Goal: Find contact information: Find contact information

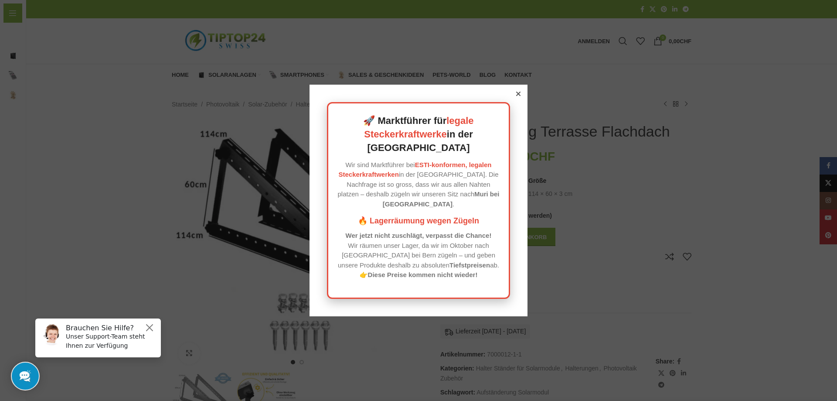
click at [516, 96] on icon at bounding box center [518, 94] width 4 height 4
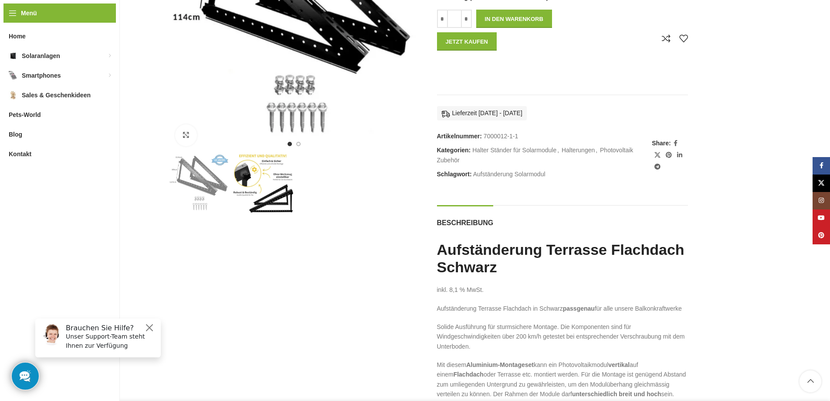
scroll to position [131, 0]
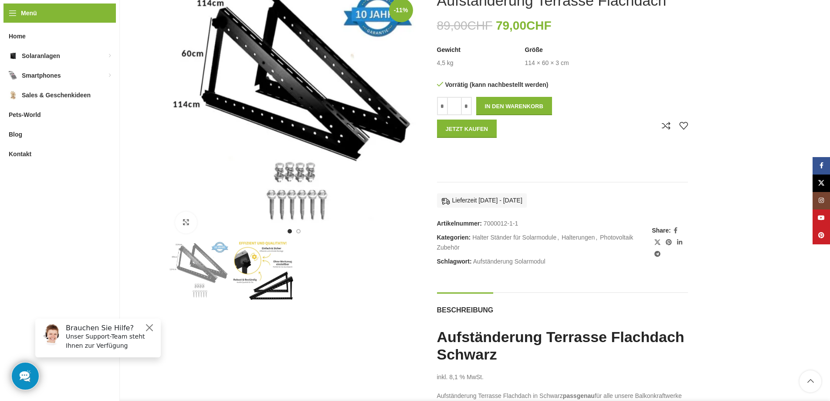
click at [272, 282] on img "2 / 2" at bounding box center [262, 270] width 61 height 59
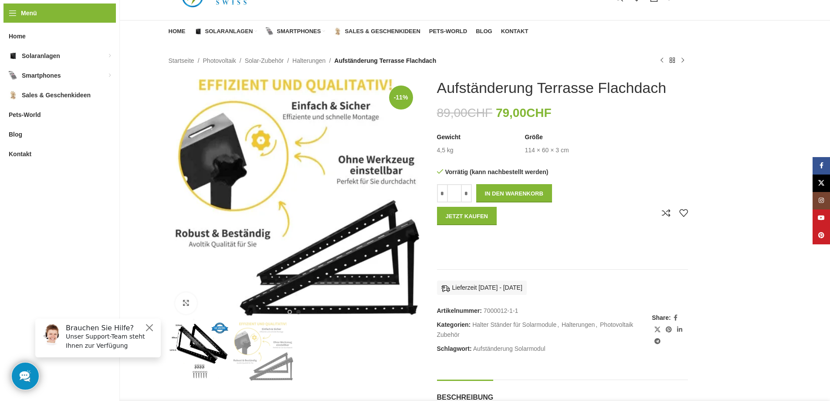
scroll to position [0, 0]
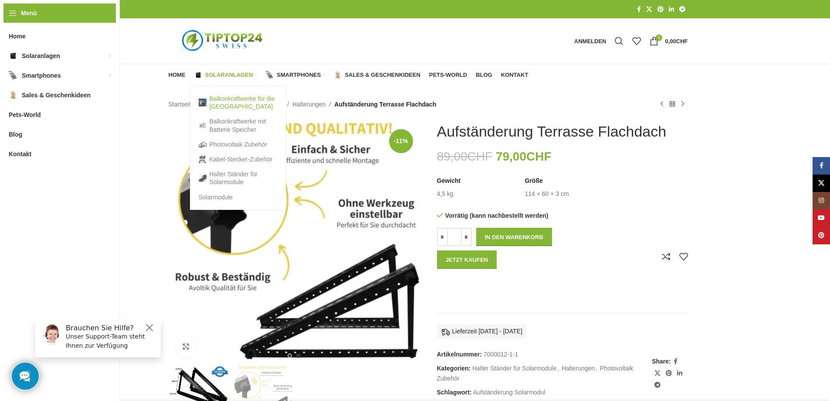
click at [225, 103] on link "Balkonkraftwerke für die [GEOGRAPHIC_DATA]" at bounding box center [238, 102] width 78 height 23
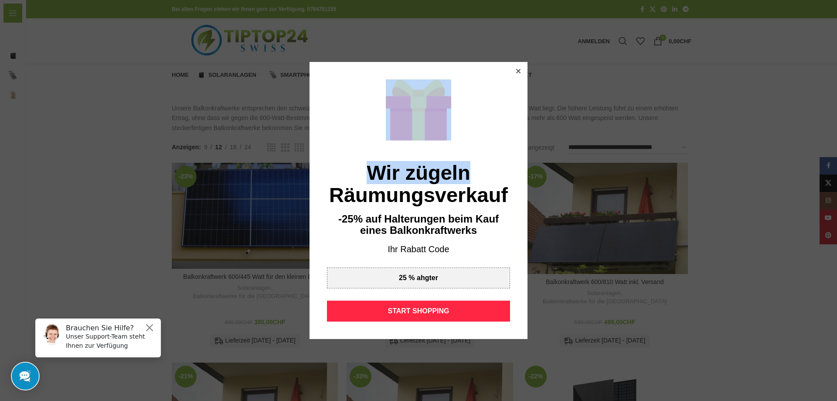
drag, startPoint x: 515, startPoint y: 69, endPoint x: 483, endPoint y: 170, distance: 106.0
click at [483, 170] on div "Wir zügeln Räumungsverkauf -25% auf Halterungen beim Kauf eines Balkonkraftwerk…" at bounding box center [418, 200] width 218 height 277
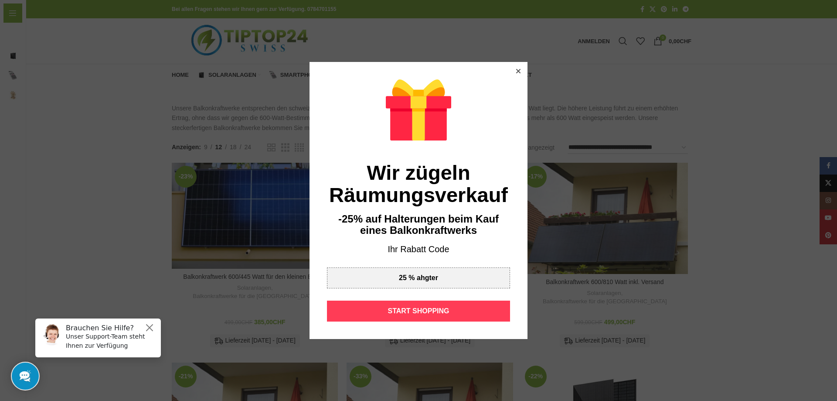
click at [422, 312] on div "START SHOPPING" at bounding box center [418, 310] width 183 height 21
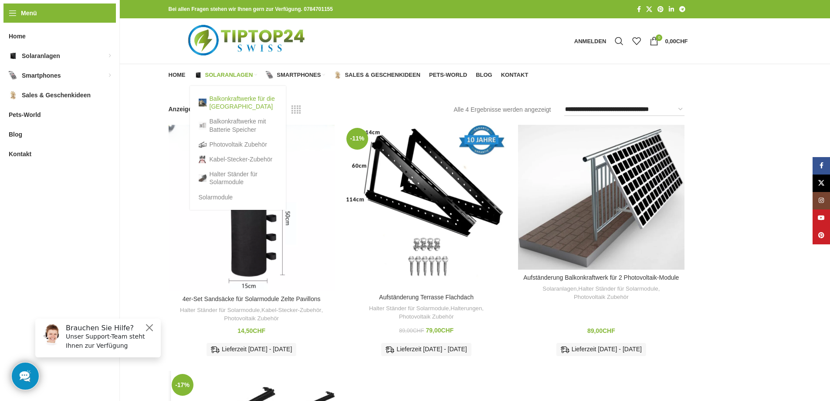
click at [220, 99] on link "Balkonkraftwerke für die [GEOGRAPHIC_DATA]" at bounding box center [238, 102] width 78 height 23
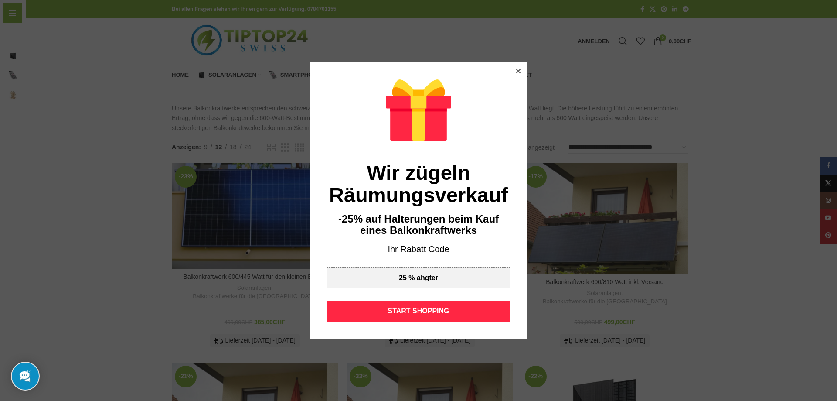
click at [516, 75] on div at bounding box center [518, 71] width 8 height 8
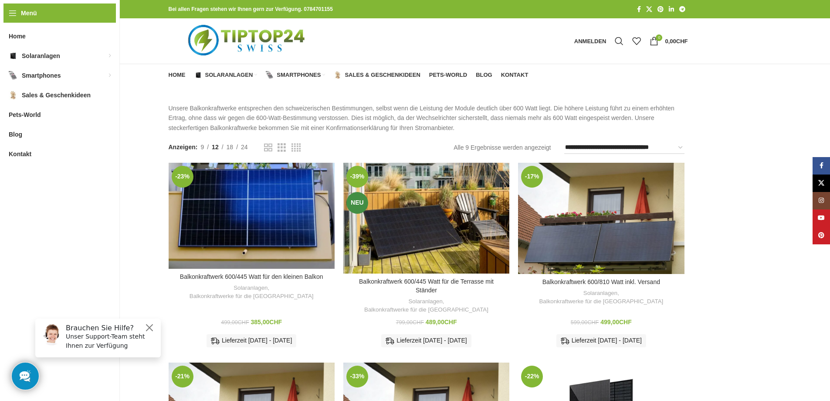
drag, startPoint x: 41, startPoint y: 143, endPoint x: 118, endPoint y: 118, distance: 80.8
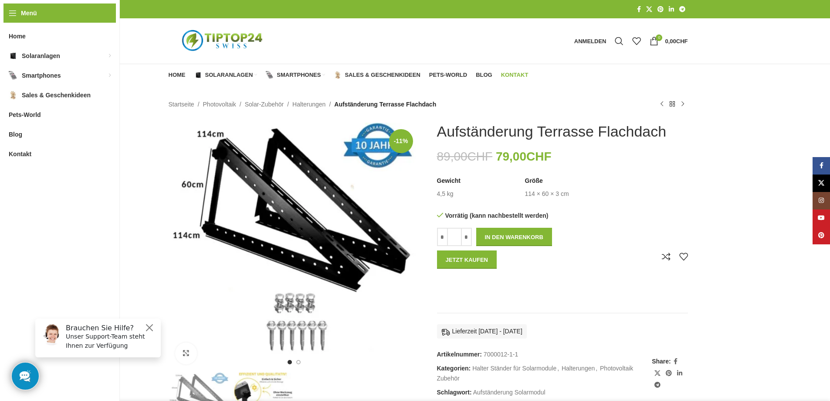
click at [517, 76] on span "Kontakt" at bounding box center [514, 74] width 27 height 7
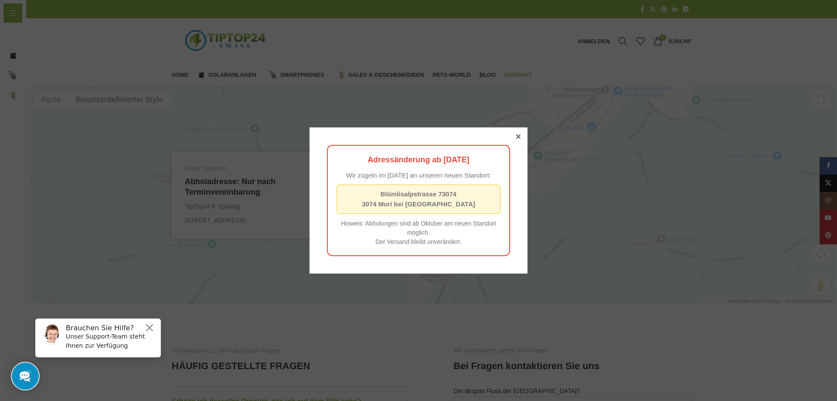
click at [514, 132] on div at bounding box center [518, 136] width 8 height 8
